Goal: Check status: Check status

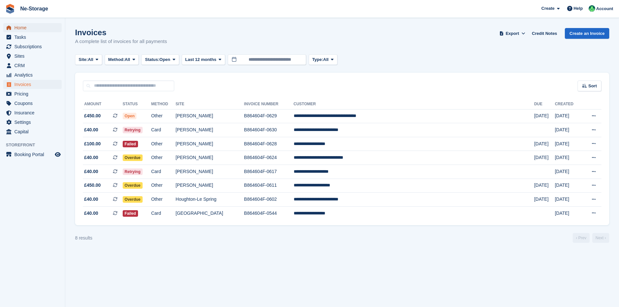
click at [40, 29] on span "Home" at bounding box center [33, 27] width 39 height 9
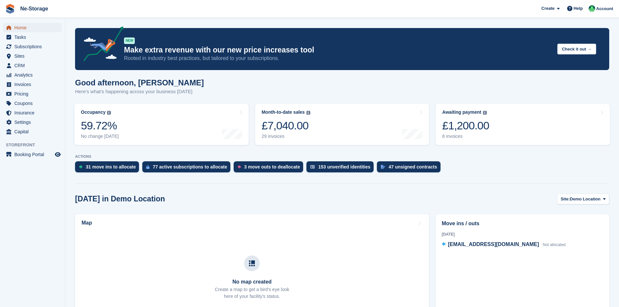
click at [45, 26] on span "Home" at bounding box center [33, 27] width 39 height 9
click at [523, 127] on link "Awaiting payment The total outstanding balance on all open invoices. £1,200.00 …" at bounding box center [523, 124] width 174 height 41
